Goal: Task Accomplishment & Management: Use online tool/utility

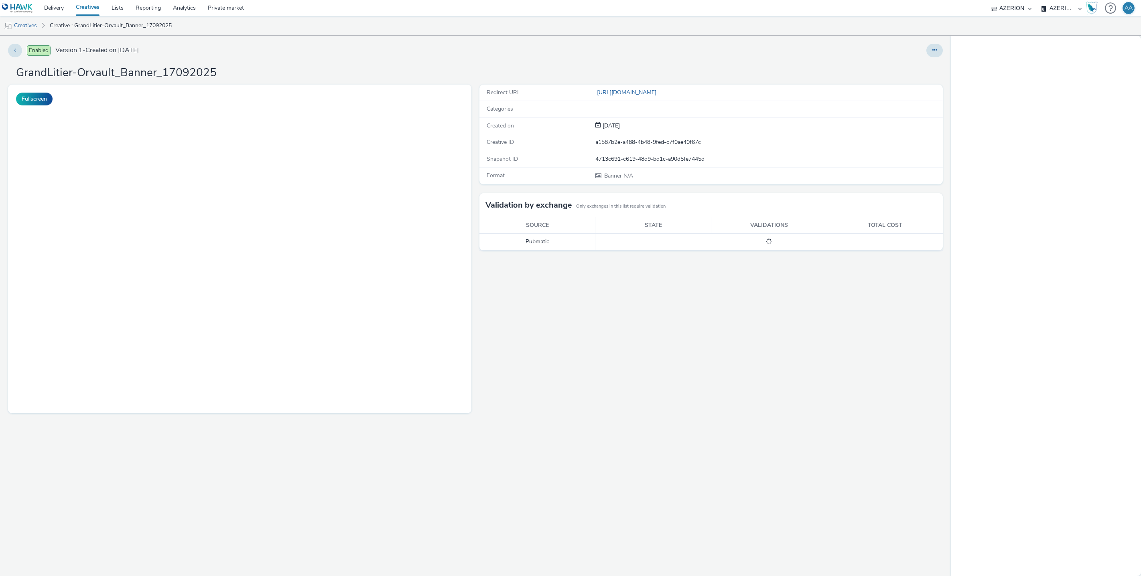
select select "ac009755-aa48-4799-8050-7a339a378eb8"
select select "79162ed7-0017-4339-93b0-3399b708648f"
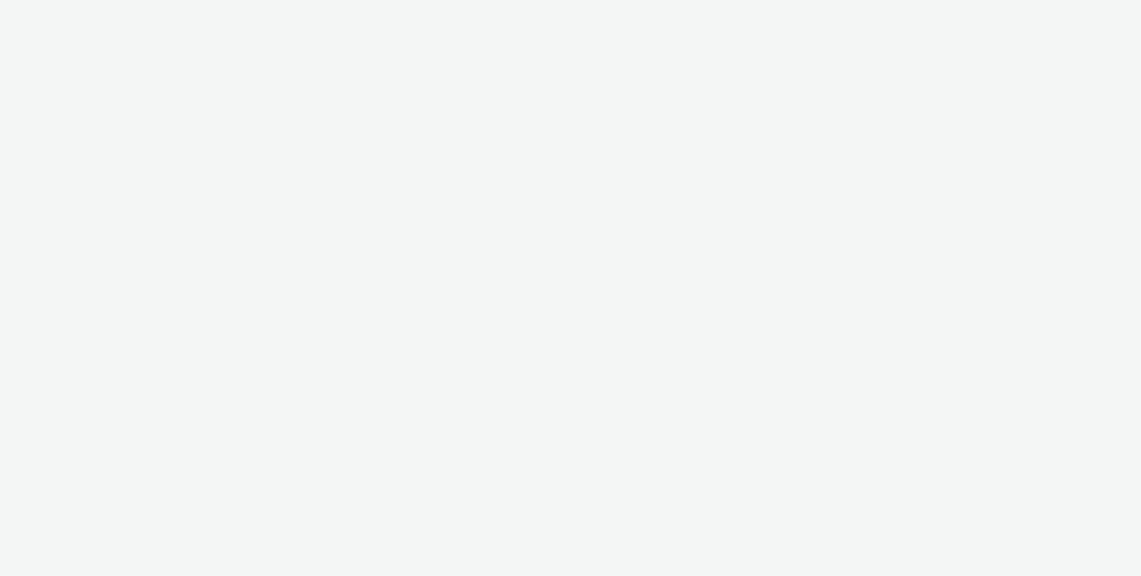
select select "ac009755-aa48-4799-8050-7a339a378eb8"
select select "79162ed7-0017-4339-93b0-3399b708648f"
select select "ac009755-aa48-4799-8050-7a339a378eb8"
select select "79162ed7-0017-4339-93b0-3399b708648f"
select select "ac009755-aa48-4799-8050-7a339a378eb8"
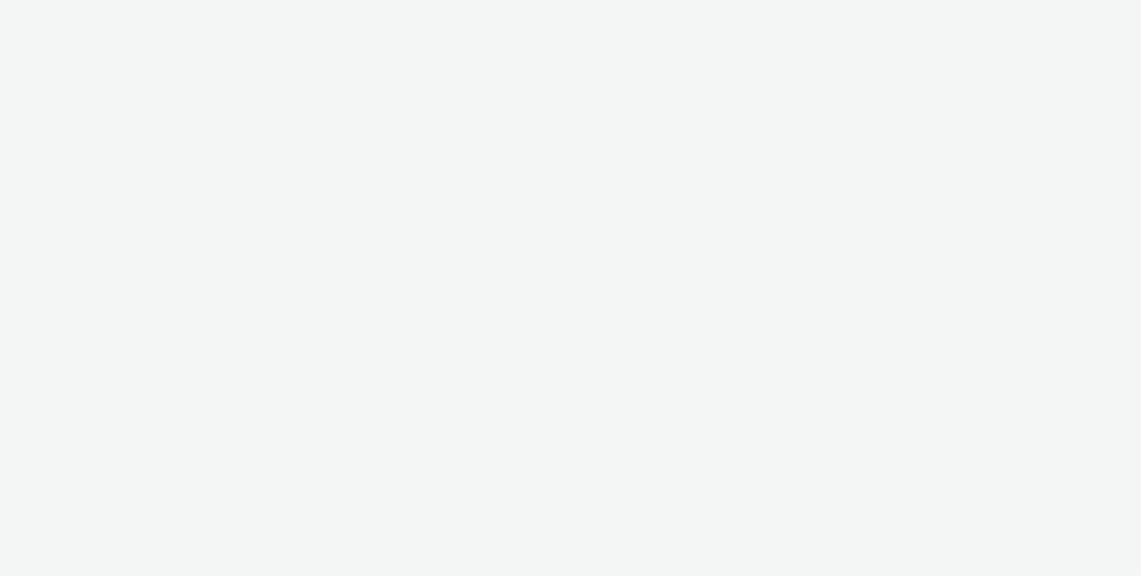
select select "79162ed7-0017-4339-93b0-3399b708648f"
